Goal: Transaction & Acquisition: Purchase product/service

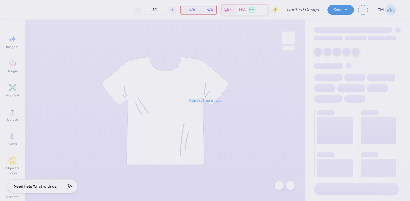
type input "BYX tx ou art team"
type input "100"
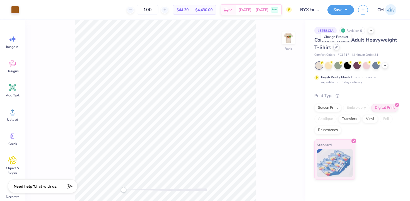
click at [336, 48] on icon at bounding box center [336, 47] width 3 height 3
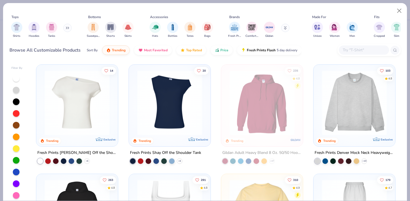
click at [9, 27] on div "Tops Shirts Hoodies Tanks Bottoms Sweatpants Shorts Skirts Accessories Hats Bot…" at bounding box center [205, 31] width 404 height 57
click at [14, 27] on img "filter for Shirts" at bounding box center [16, 26] width 6 height 6
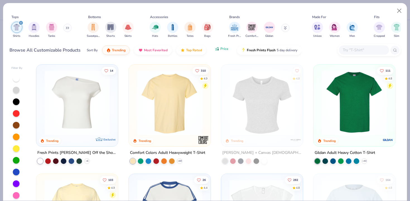
click at [219, 52] on button "Price" at bounding box center [222, 48] width 22 height 9
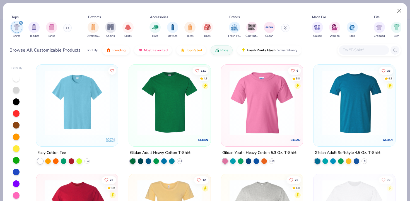
click at [183, 159] on div "Gildan Adult Heavy Cotton T-Shirt + 44" at bounding box center [170, 157] width 82 height 15
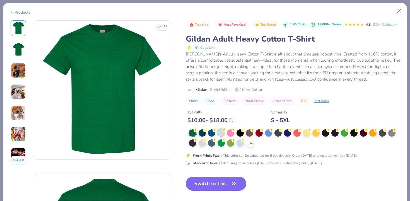
click at [220, 134] on div at bounding box center [221, 132] width 7 height 7
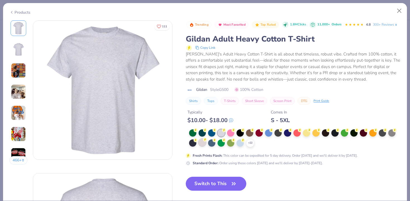
click at [204, 143] on div at bounding box center [202, 142] width 7 height 7
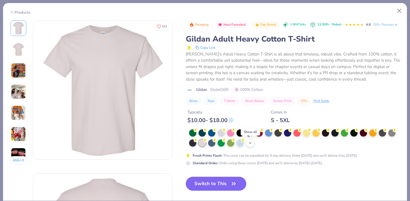
click at [249, 144] on icon at bounding box center [250, 143] width 4 height 4
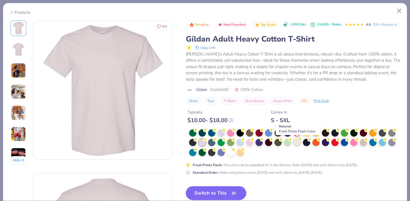
click at [296, 146] on div at bounding box center [297, 141] width 7 height 7
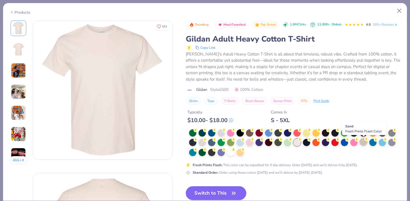
click at [364, 146] on div at bounding box center [363, 141] width 7 height 7
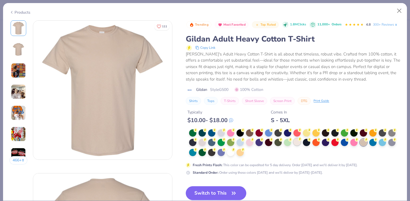
click at [298, 143] on div at bounding box center [297, 141] width 7 height 7
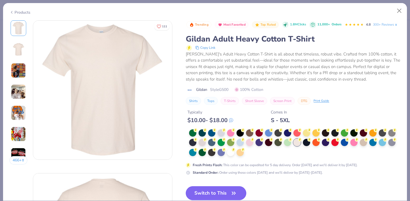
click at [218, 190] on button "Switch to This" at bounding box center [216, 193] width 61 height 14
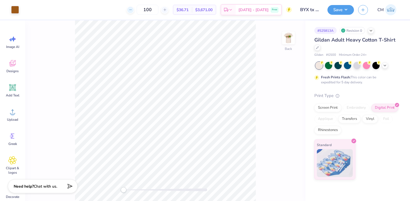
drag, startPoint x: 162, startPoint y: 12, endPoint x: 139, endPoint y: 11, distance: 22.9
click at [139, 11] on div "100" at bounding box center [148, 10] width 42 height 10
type input "24"
click at [320, 106] on div "Screen Print" at bounding box center [328, 107] width 27 height 8
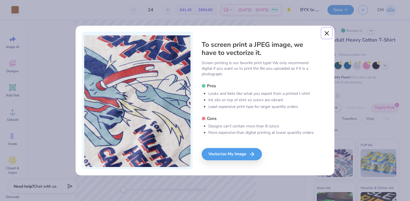
click at [327, 32] on button "Close" at bounding box center [327, 33] width 11 height 11
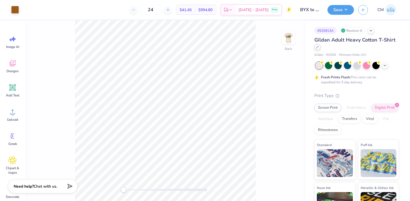
click at [317, 50] on div at bounding box center [318, 47] width 6 height 6
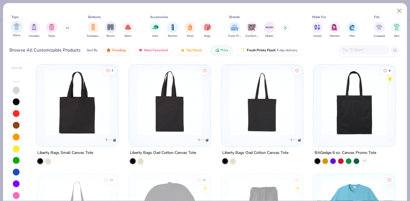
click at [18, 28] on img "filter for Shirts" at bounding box center [16, 26] width 6 height 6
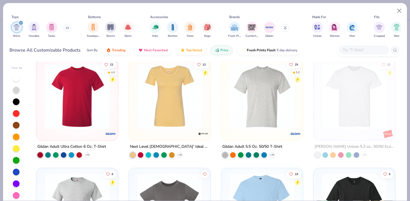
scroll to position [115, 0]
click at [272, 153] on icon at bounding box center [272, 155] width 4 height 4
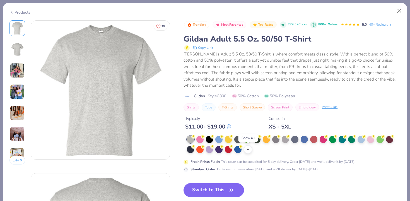
click at [246, 151] on icon at bounding box center [248, 149] width 4 height 4
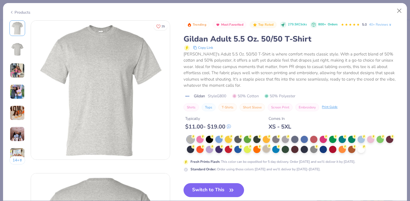
click at [265, 149] on div at bounding box center [266, 148] width 7 height 7
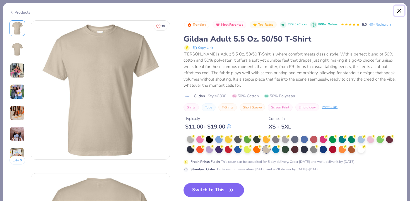
click at [400, 11] on button "Close" at bounding box center [399, 11] width 11 height 11
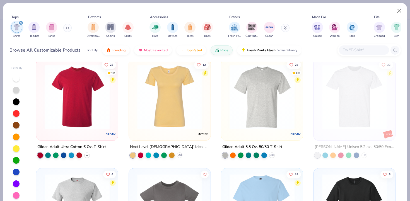
click at [87, 154] on icon at bounding box center [87, 155] width 4 height 4
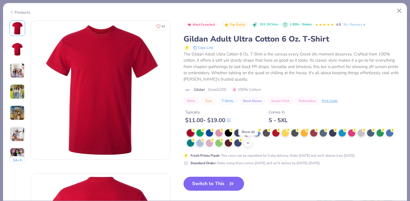
click at [249, 145] on icon at bounding box center [248, 143] width 4 height 4
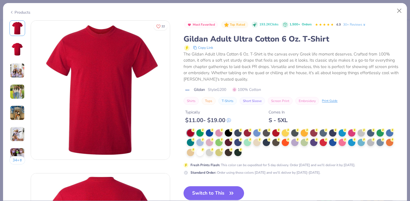
click at [250, 146] on div at bounding box center [294, 143] width 214 height 27
click at [259, 146] on div at bounding box center [294, 143] width 214 height 27
click at [258, 144] on div at bounding box center [256, 141] width 7 height 7
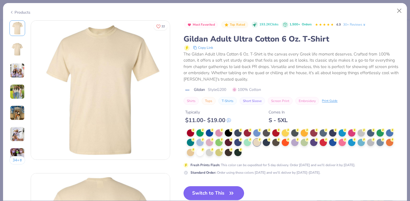
click at [218, 193] on button "Switch to This" at bounding box center [214, 193] width 61 height 14
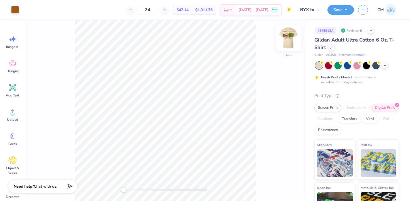
click at [288, 40] on img at bounding box center [288, 38] width 22 height 22
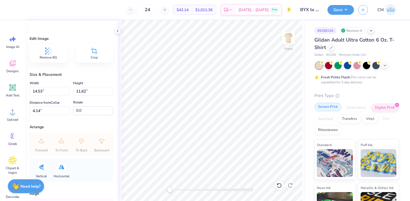
click at [331, 106] on div "Screen Print" at bounding box center [328, 107] width 27 height 8
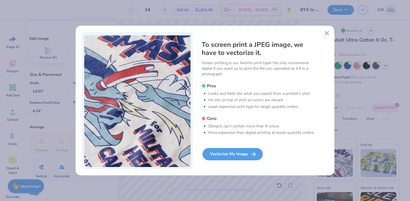
click at [216, 156] on div "Vectorize My Image" at bounding box center [233, 154] width 60 height 12
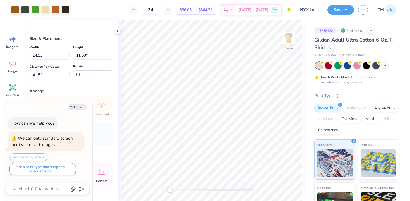
type textarea "x"
type input "12.57"
type input "10.03"
type input "5.71"
click at [56, 9] on div at bounding box center [55, 9] width 8 height 8
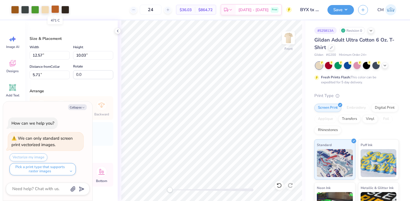
type textarea "x"
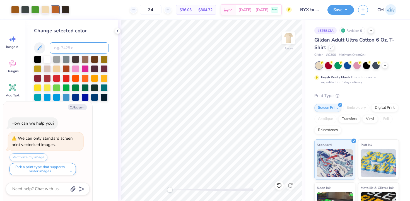
click at [68, 53] on input at bounding box center [79, 47] width 59 height 11
type input "154"
type textarea "x"
click at [54, 11] on div at bounding box center [55, 9] width 8 height 8
type textarea "x"
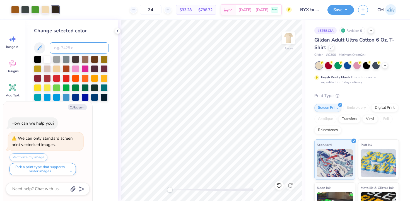
click at [63, 48] on input at bounding box center [79, 47] width 59 height 11
type input "446"
type textarea "x"
click at [46, 9] on div at bounding box center [45, 9] width 8 height 8
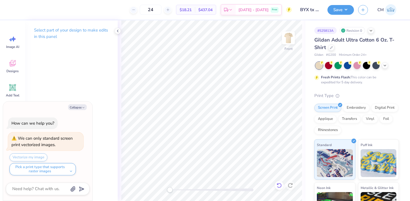
click at [280, 186] on icon at bounding box center [280, 186] width 6 height 6
click at [288, 36] on img at bounding box center [288, 38] width 22 height 22
click at [14, 8] on div at bounding box center [15, 9] width 8 height 8
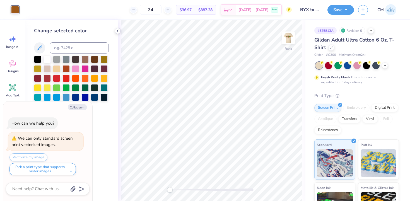
click at [118, 32] on polyline at bounding box center [117, 31] width 1 height 2
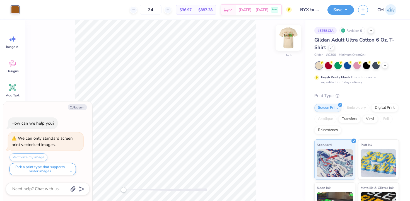
click at [291, 40] on img at bounding box center [288, 38] width 22 height 22
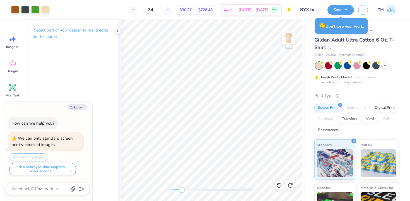
drag, startPoint x: 171, startPoint y: 189, endPoint x: 186, endPoint y: 189, distance: 15.4
click at [185, 189] on div "Accessibility label" at bounding box center [182, 190] width 6 height 6
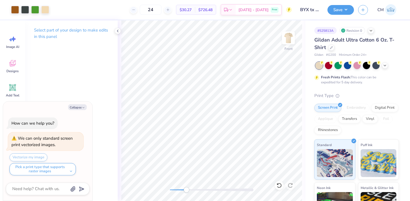
type textarea "x"
